Goal: Find contact information: Find contact information

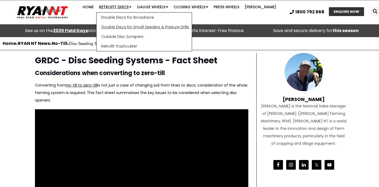
click at [121, 30] on link "Double Discs for Small Seeders & Pasture Drills" at bounding box center [144, 27] width 95 height 10
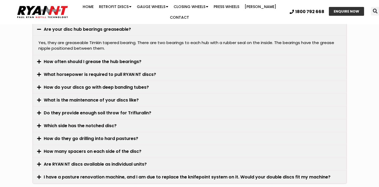
scroll to position [1532, 0]
click at [39, 72] on icon at bounding box center [39, 74] width 4 height 5
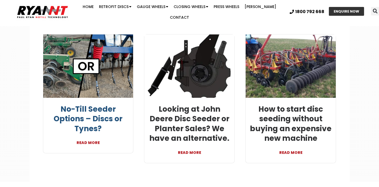
scroll to position [1718, 0]
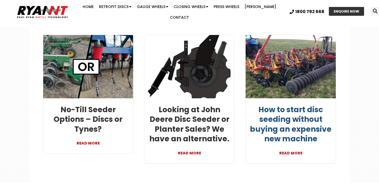
click at [303, 115] on link "How to start disc seeding without buying an expensive new machine" at bounding box center [291, 123] width 82 height 39
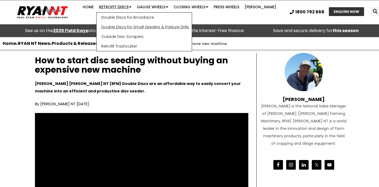
click at [122, 30] on link "Double Discs for Small Seeders & Pasture Drills" at bounding box center [144, 27] width 95 height 10
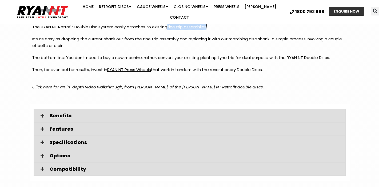
scroll to position [778, 0]
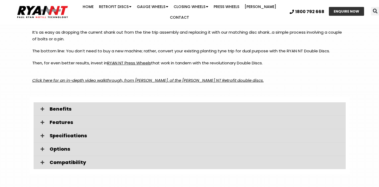
click at [205, 77] on em "Click here for an in-depth video walkthrough, from [PERSON_NAME], of the [PERSO…" at bounding box center [147, 80] width 231 height 6
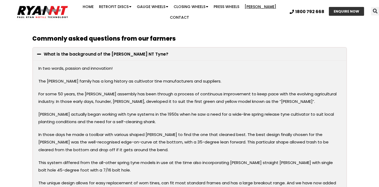
scroll to position [859, 0]
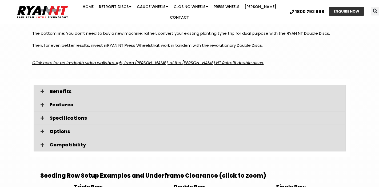
scroll to position [800, 0]
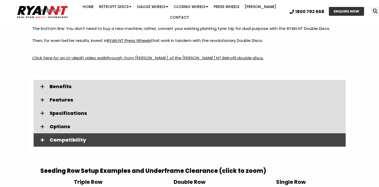
click at [44, 138] on icon at bounding box center [43, 140] width 4 height 4
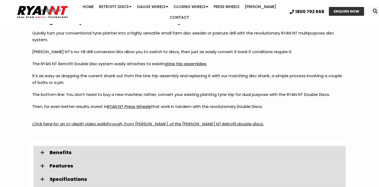
scroll to position [735, 0]
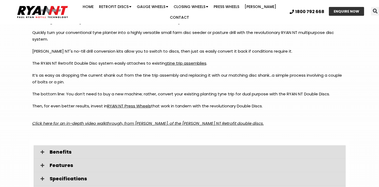
click at [117, 120] on em "Click here for an in-depth video walkthrough, from Paul Ryan, of the RYAN NT Re…" at bounding box center [147, 123] width 231 height 6
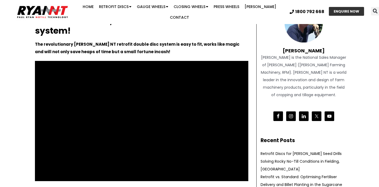
scroll to position [49, 0]
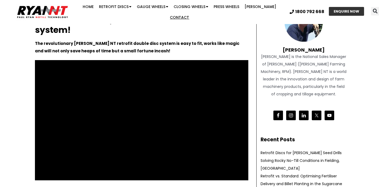
click at [192, 12] on link "Contact" at bounding box center [179, 17] width 25 height 11
